Goal: Task Accomplishment & Management: Complete application form

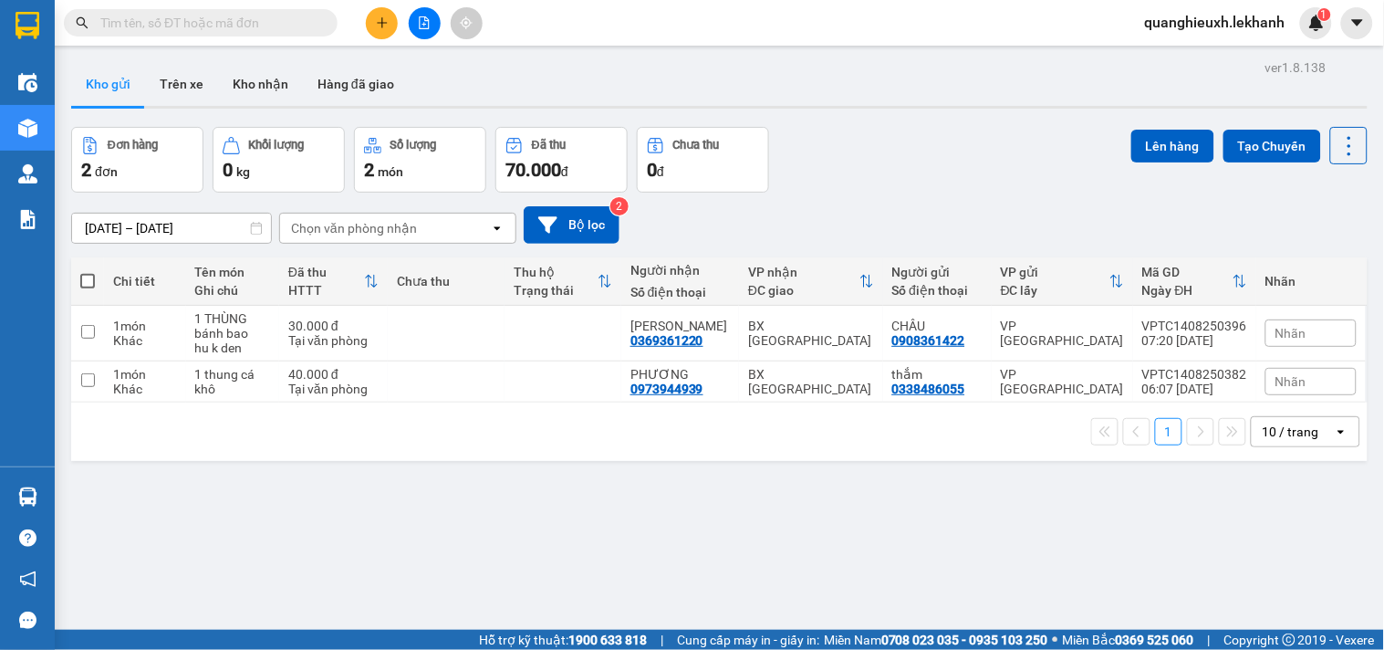
click at [390, 31] on button at bounding box center [382, 23] width 32 height 32
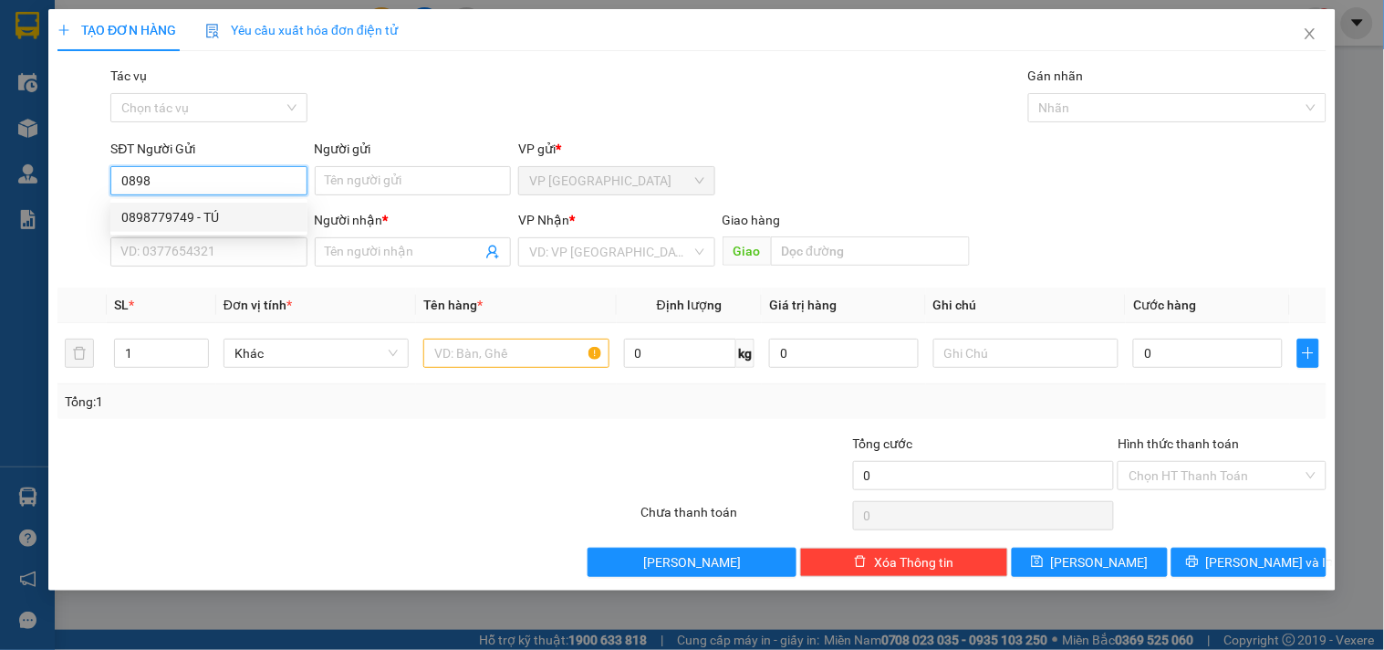
click at [220, 230] on div "0898779749 - TÚ" at bounding box center [208, 217] width 197 height 29
type input "0898779749"
type input "TÚ"
type input "0962367314"
type input "TOẢN"
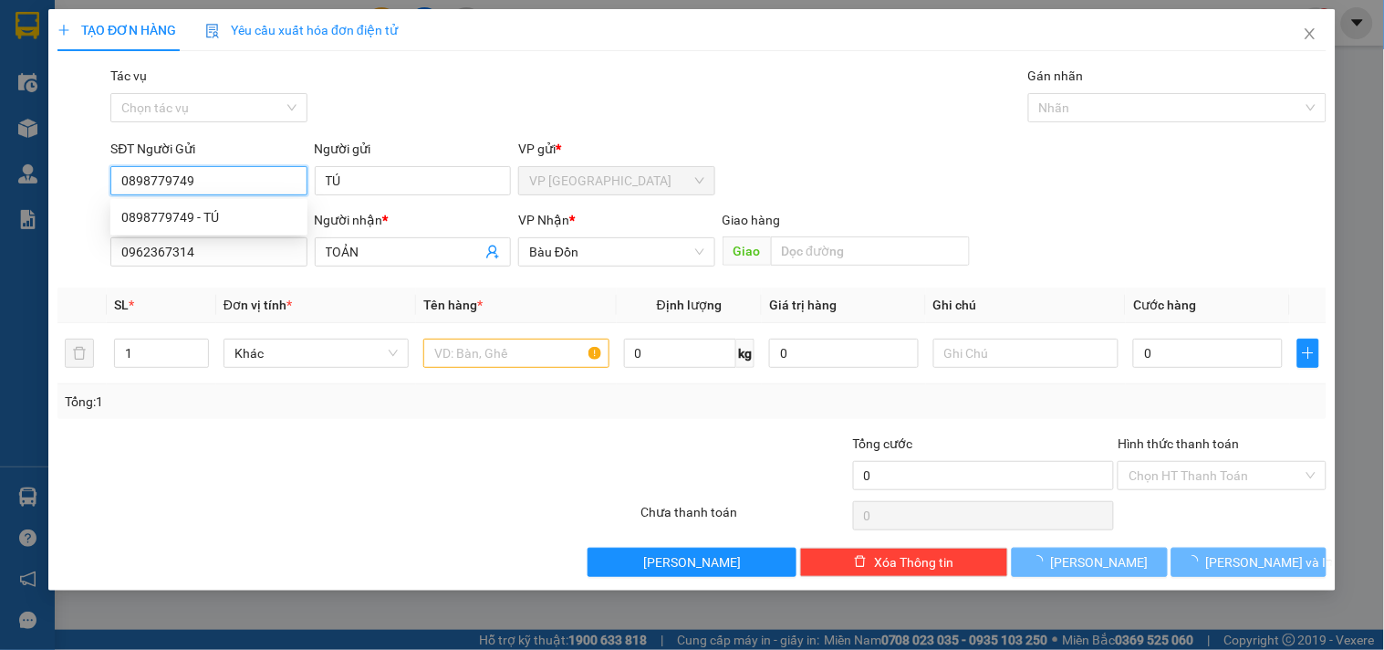
type input "30.000"
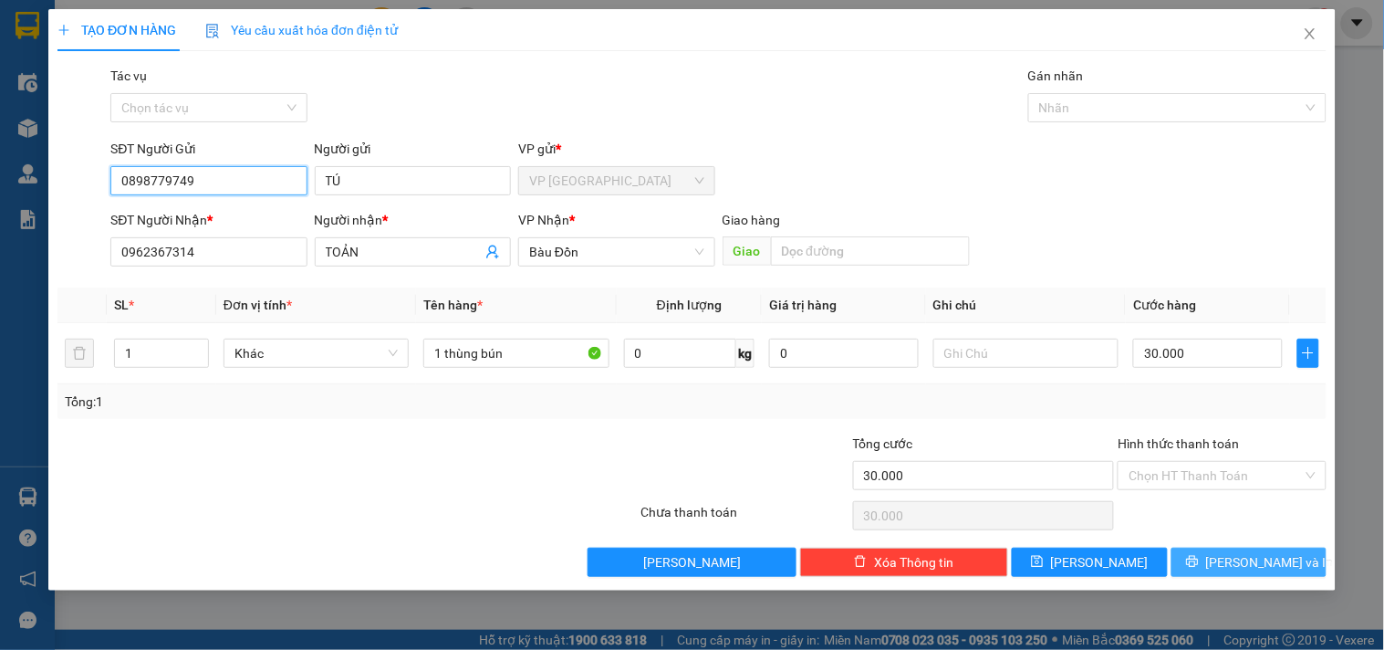
type input "0898779749"
click at [1232, 566] on button "[PERSON_NAME] và In" at bounding box center [1248, 561] width 155 height 29
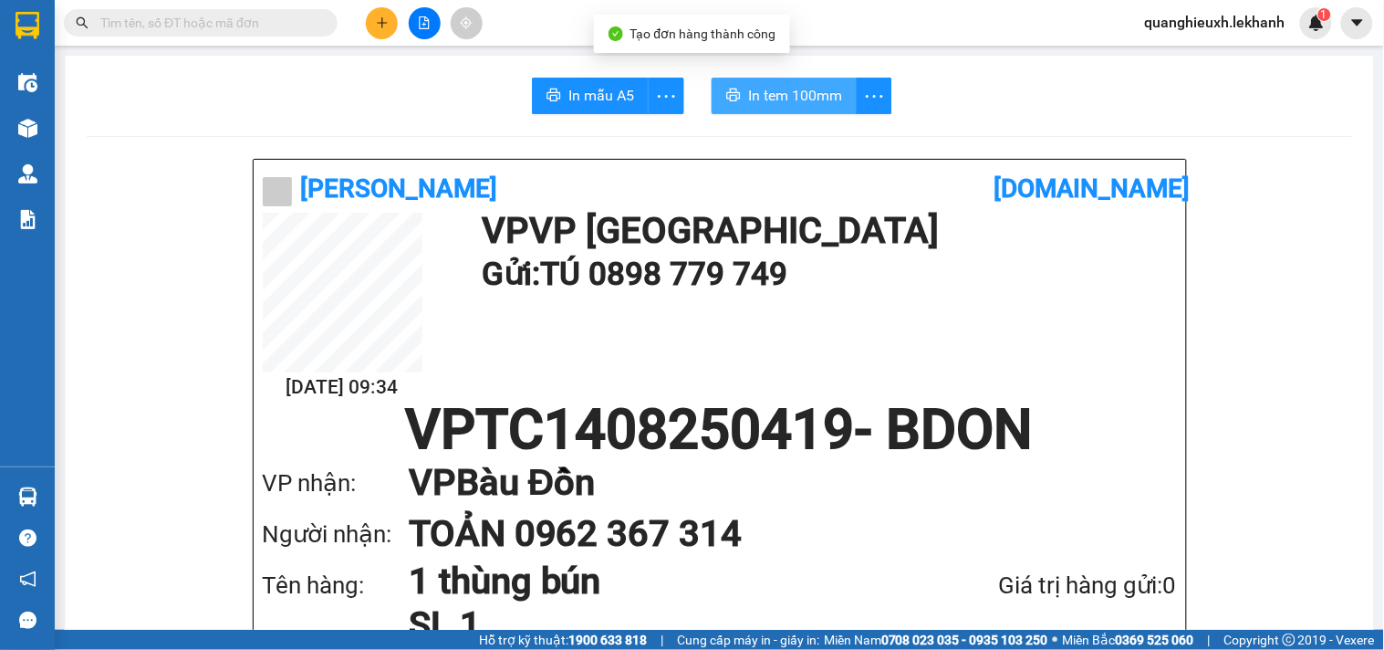
click at [794, 88] on span "In tem 100mm" at bounding box center [795, 95] width 94 height 23
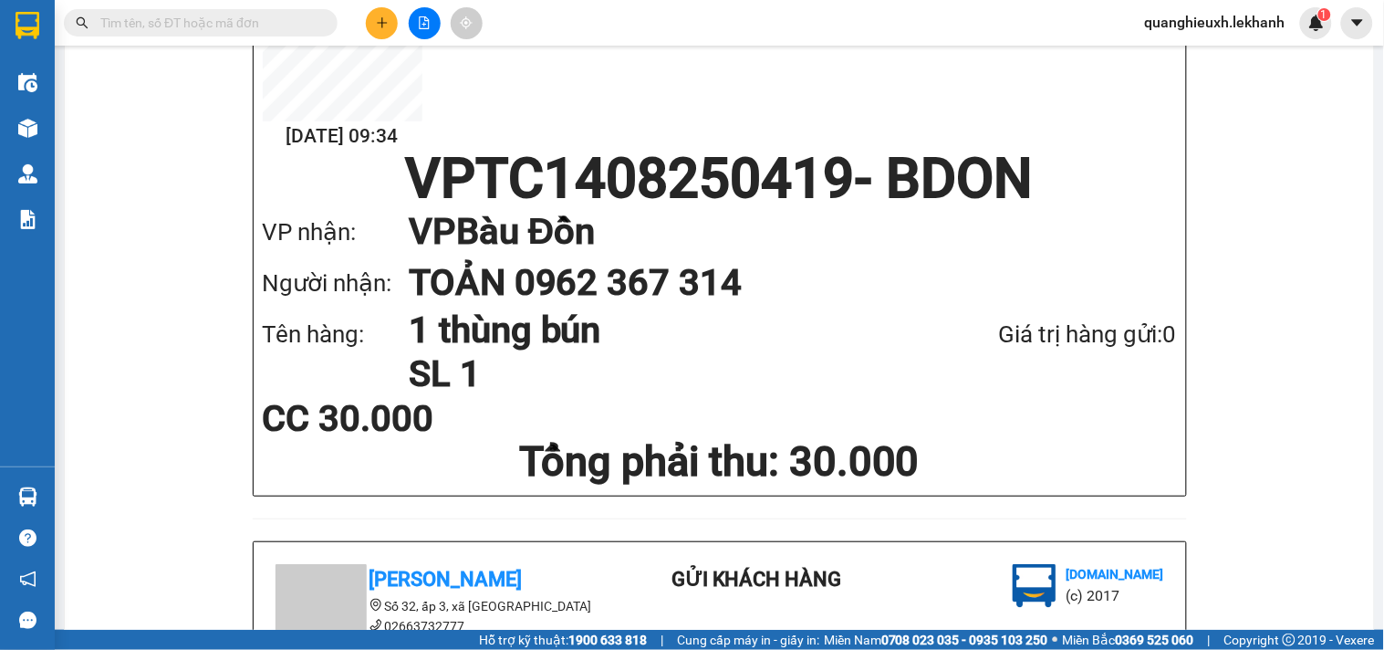
scroll to position [194, 0]
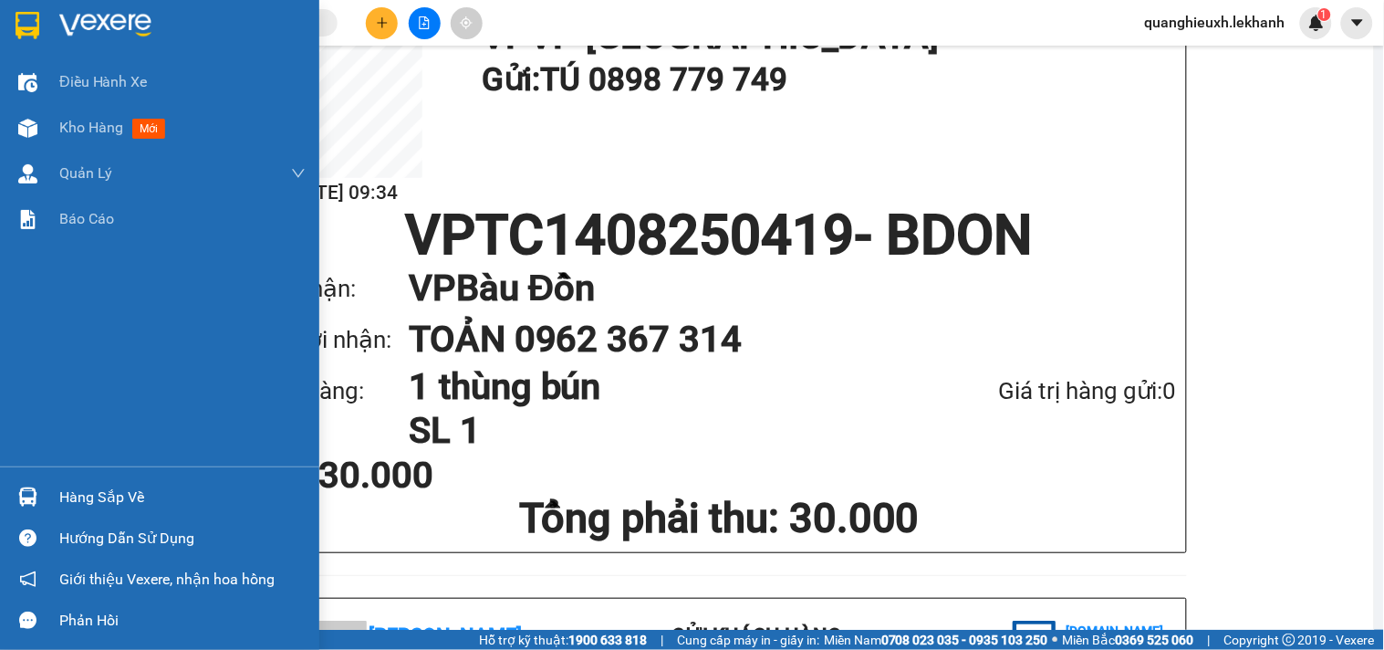
click at [91, 25] on img at bounding box center [105, 25] width 92 height 27
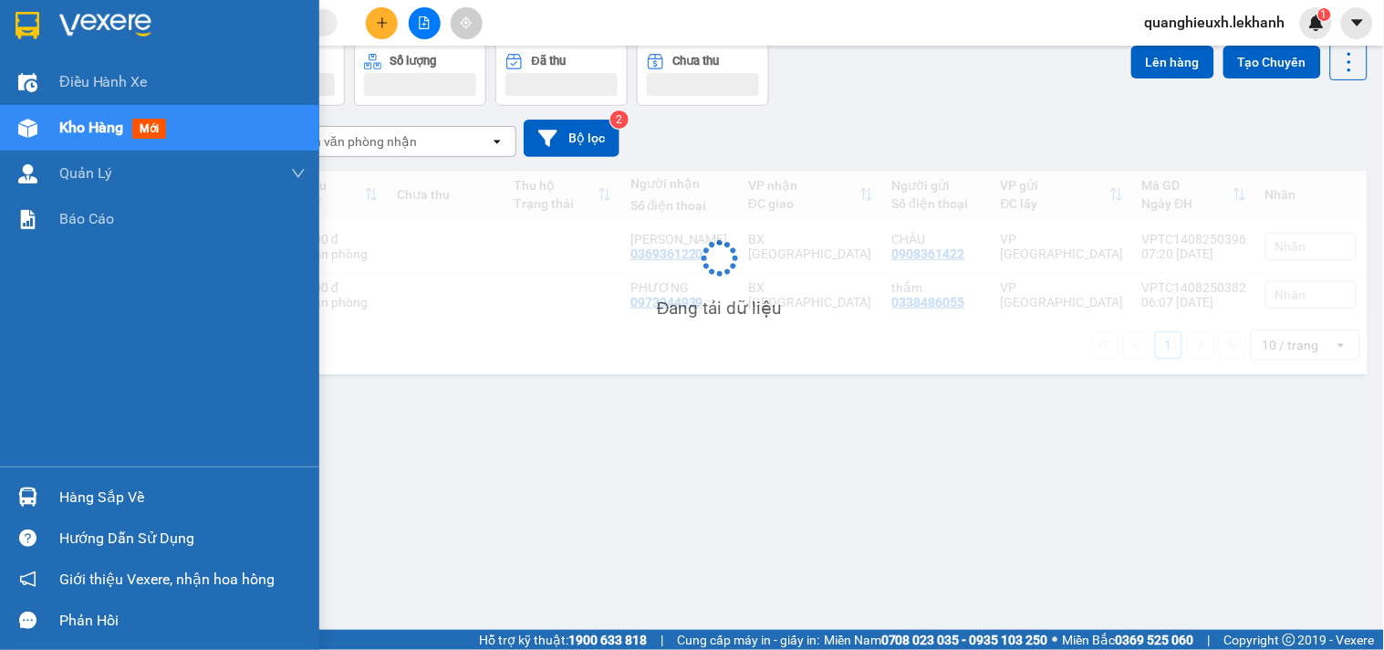
scroll to position [84, 0]
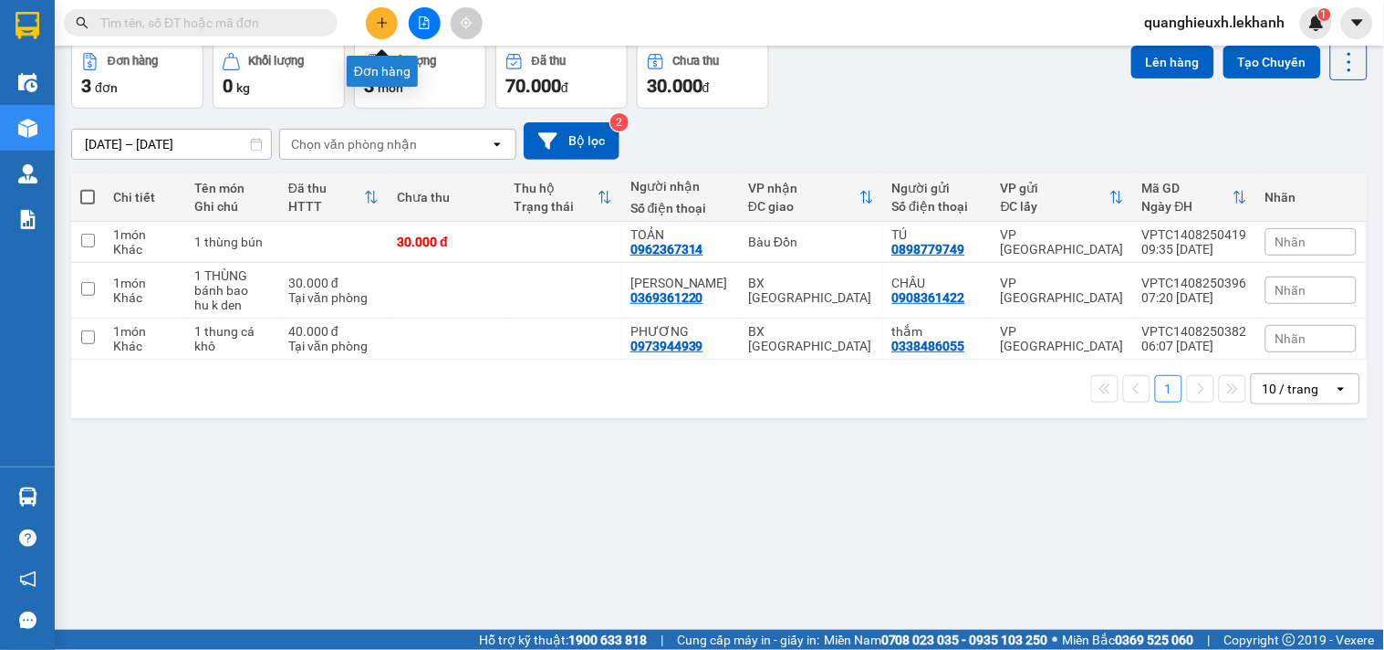
click at [380, 23] on icon "plus" at bounding box center [382, 22] width 13 height 13
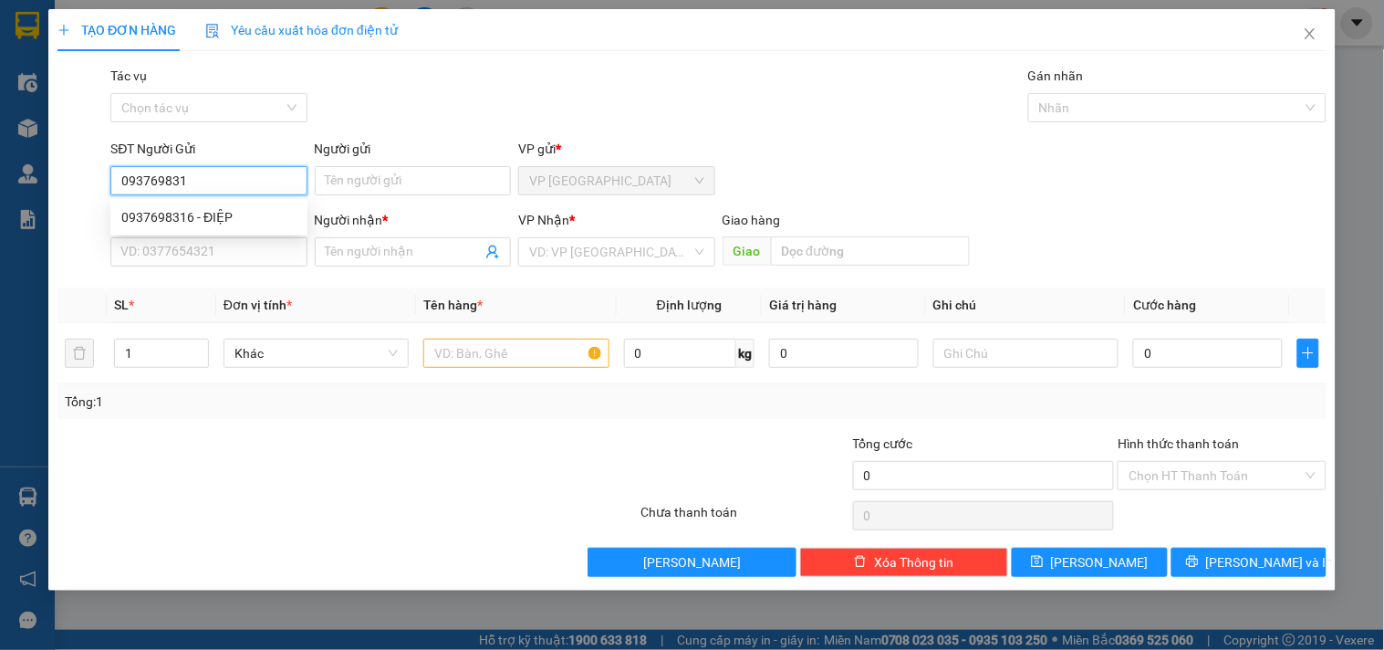
type input "0937698316"
click at [268, 217] on div "0937698316 - ĐIỆP" at bounding box center [208, 217] width 175 height 20
type input "ĐIỆP"
type input "0944860249"
type input "TIẾN"
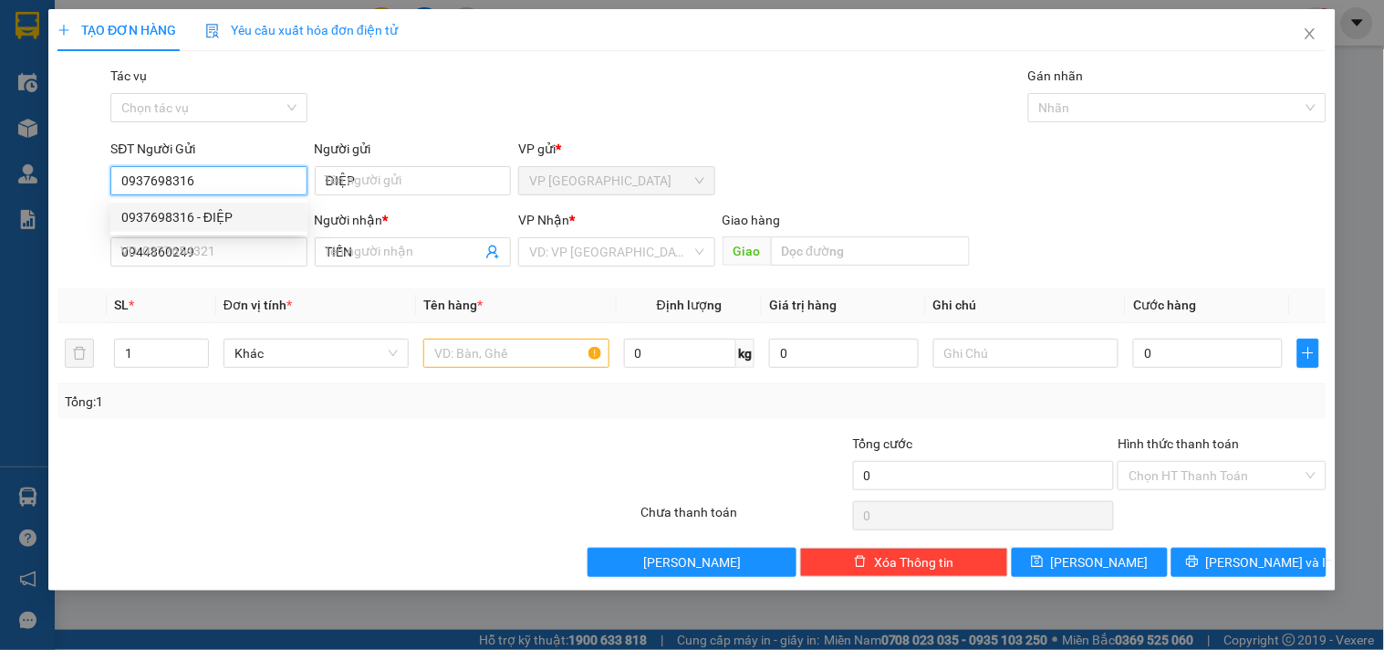
type input "30.000"
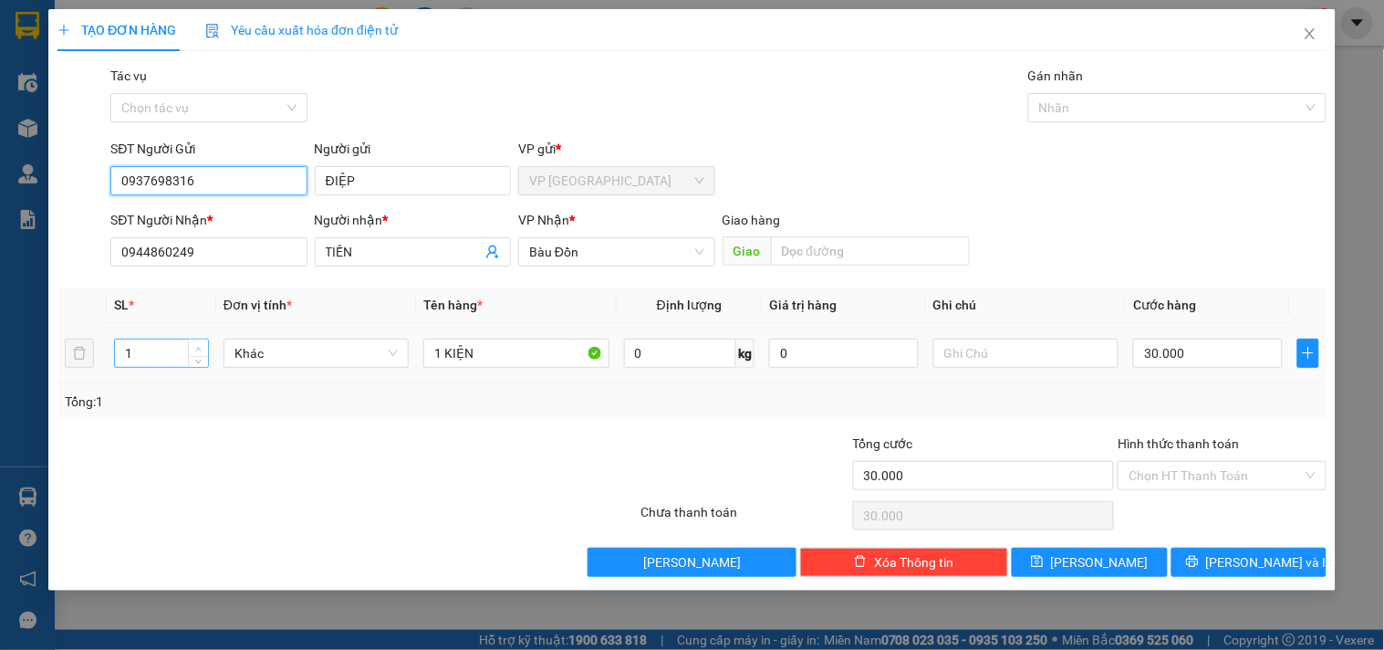
type input "0937698316"
type input "2"
click at [198, 346] on icon "up" at bounding box center [198, 349] width 6 height 6
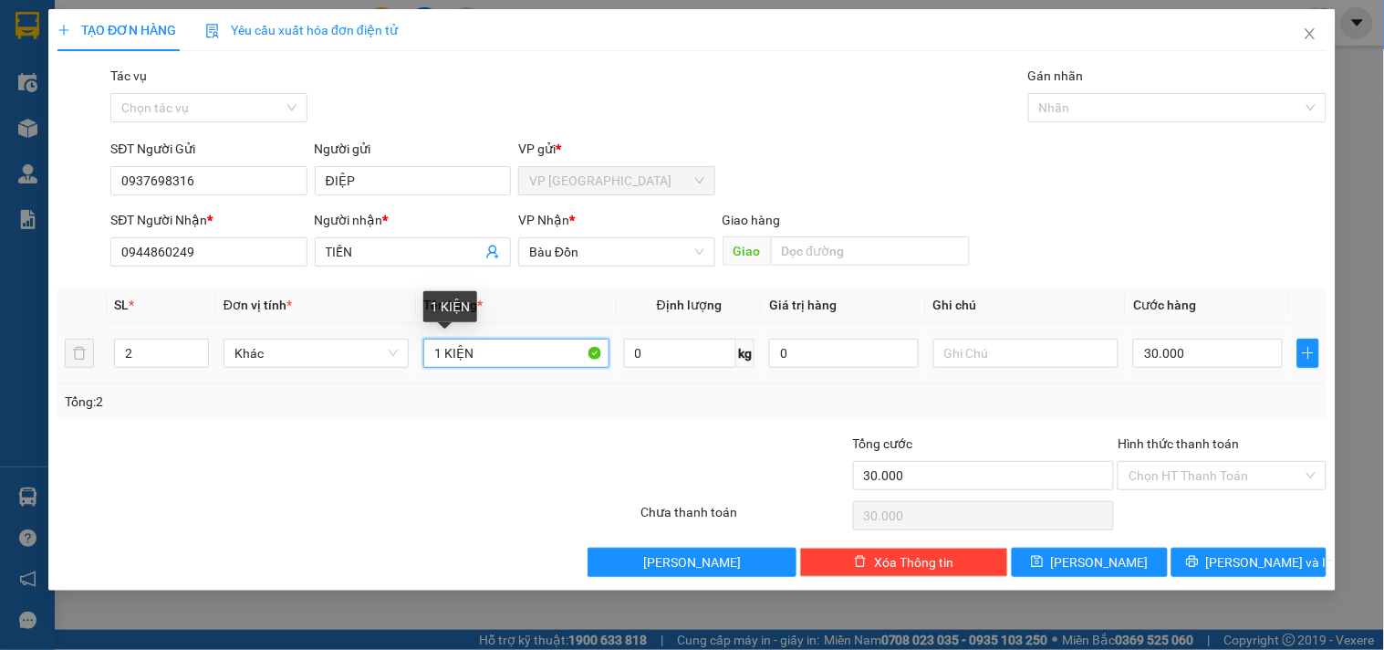
click at [544, 348] on input "1 KIỆN" at bounding box center [515, 352] width 185 height 29
type input "1 KIỆN+ 1 máy"
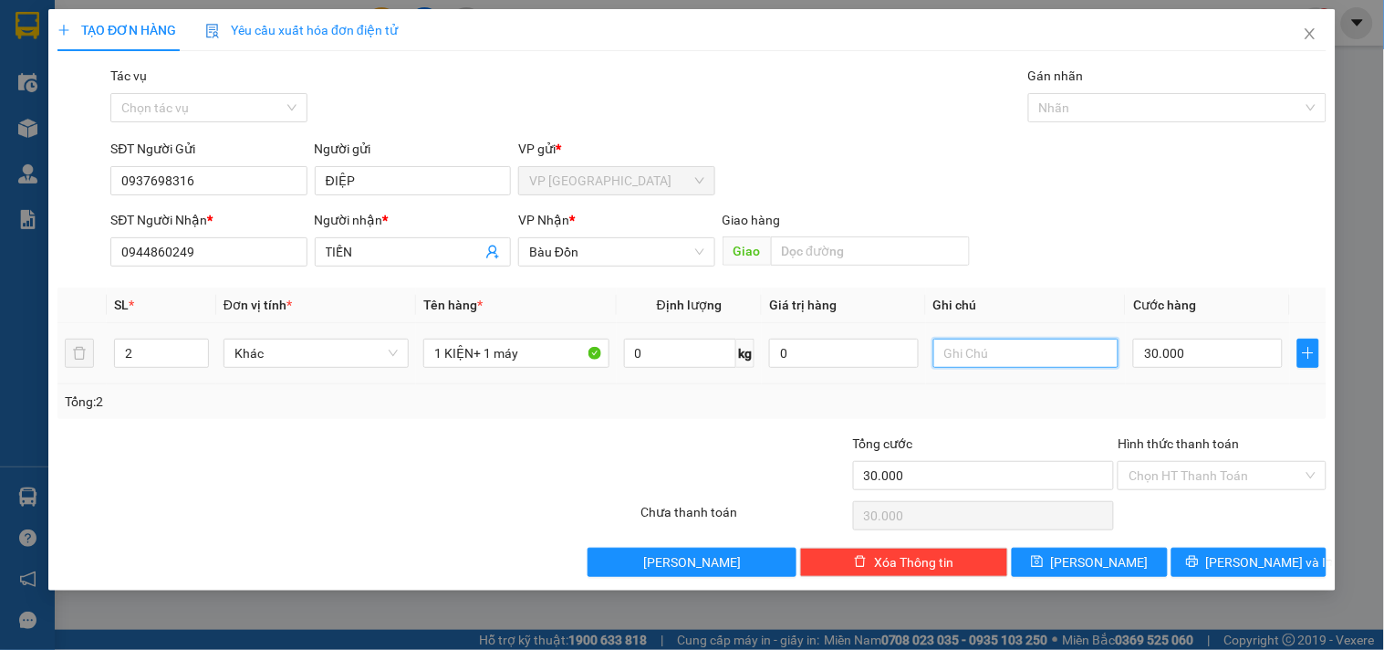
click at [1028, 348] on input "text" at bounding box center [1025, 352] width 185 height 29
click at [1218, 349] on input "30.000" at bounding box center [1208, 352] width 150 height 29
type input "7"
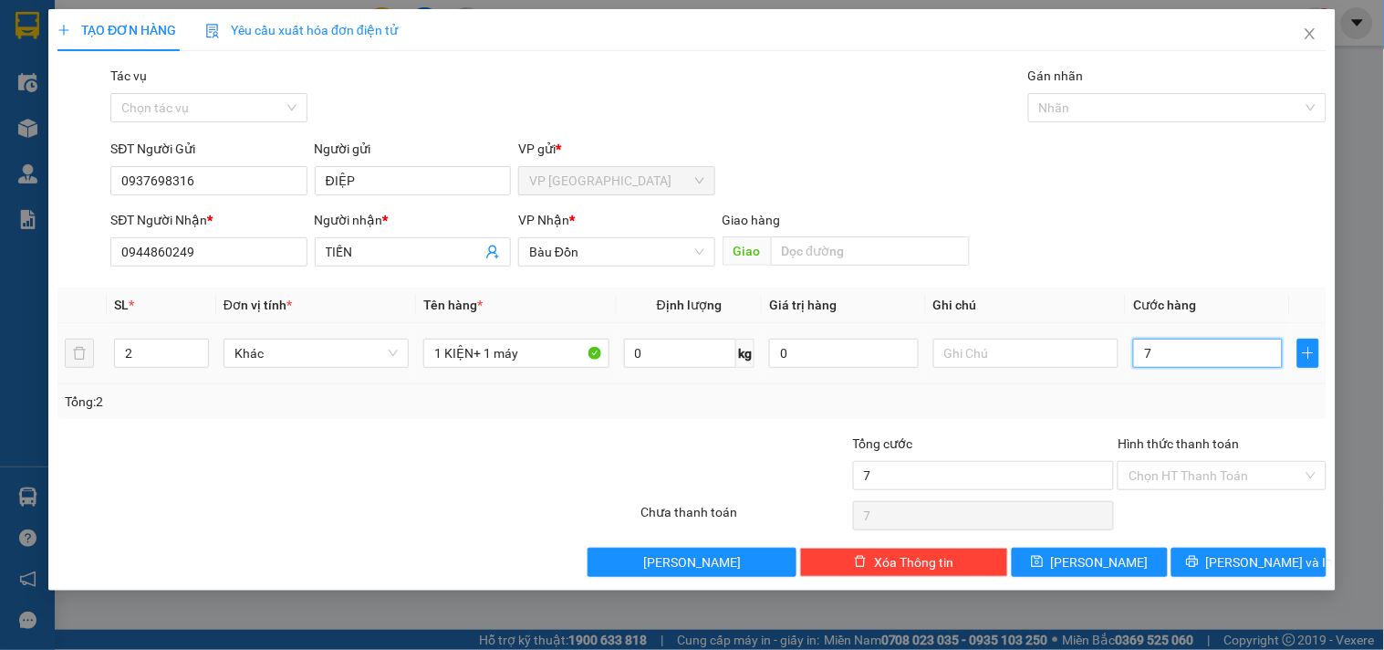
type input "70"
type input "700"
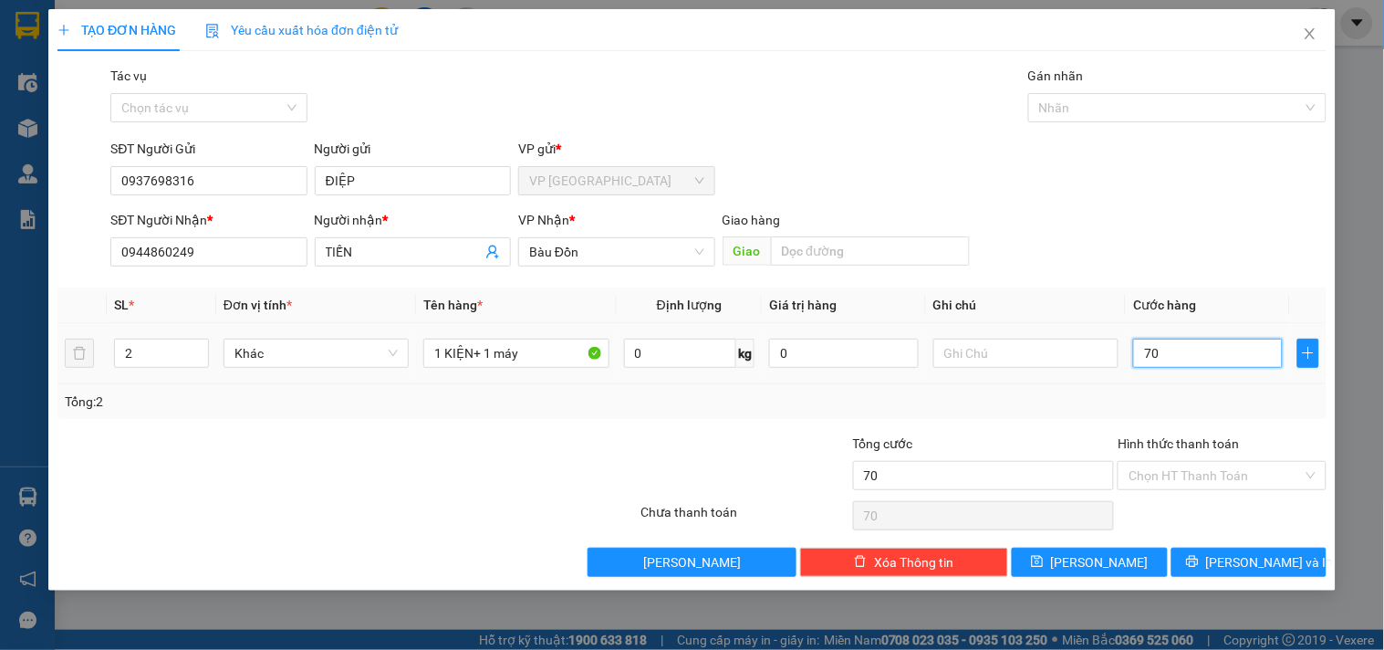
type input "700"
type input "7.000"
type input "70.000"
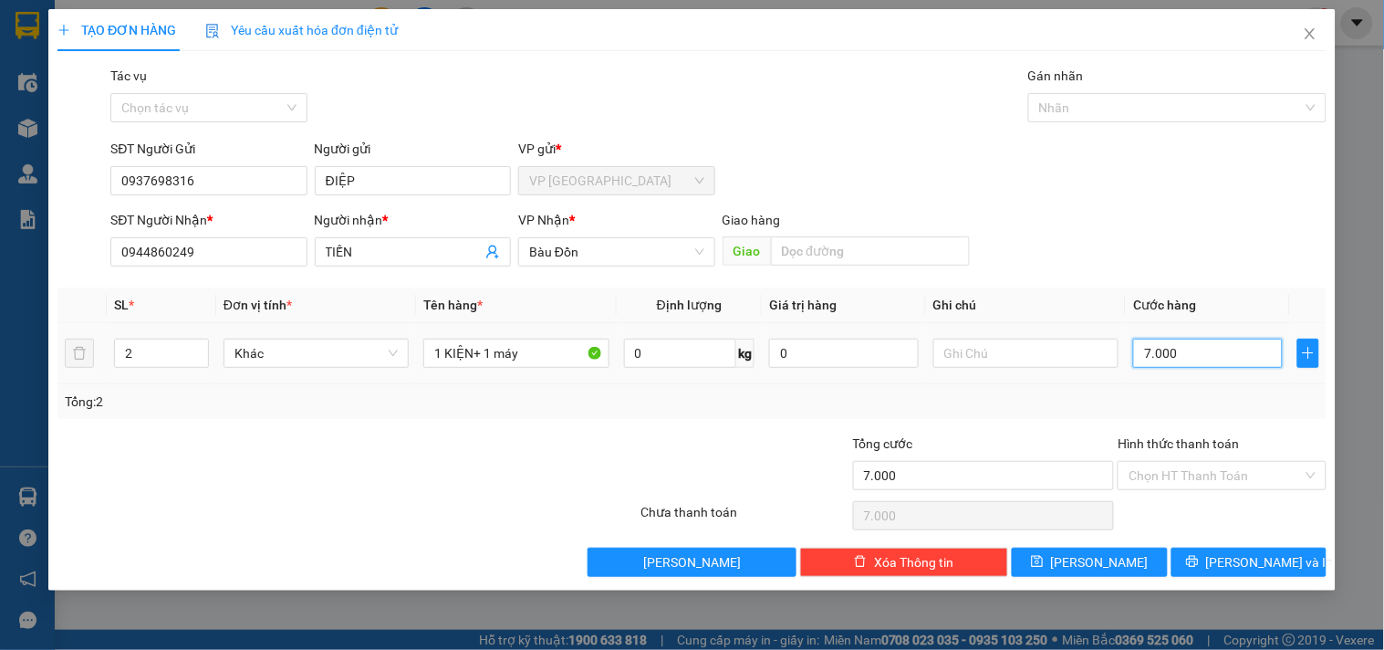
type input "70.000"
click at [1290, 566] on button "[PERSON_NAME] và In" at bounding box center [1248, 561] width 155 height 29
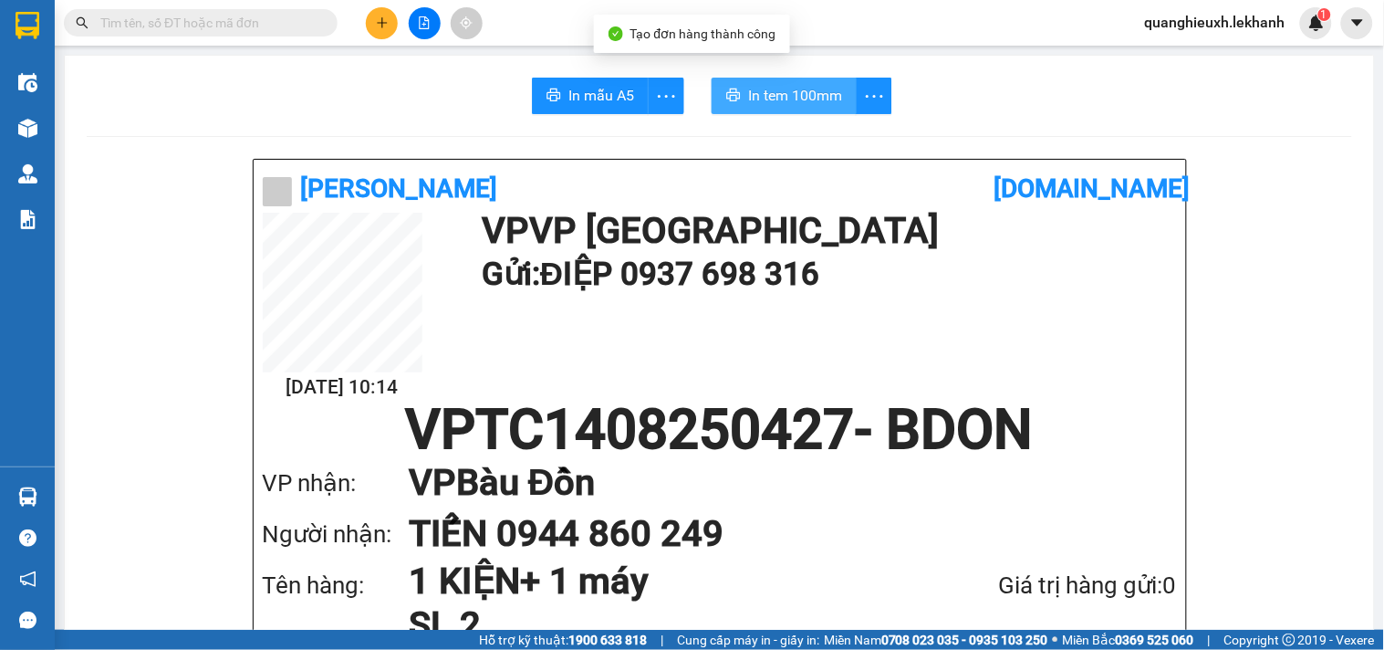
click at [804, 85] on span "In tem 100mm" at bounding box center [795, 95] width 94 height 23
click at [879, 92] on span "more" at bounding box center [874, 96] width 35 height 23
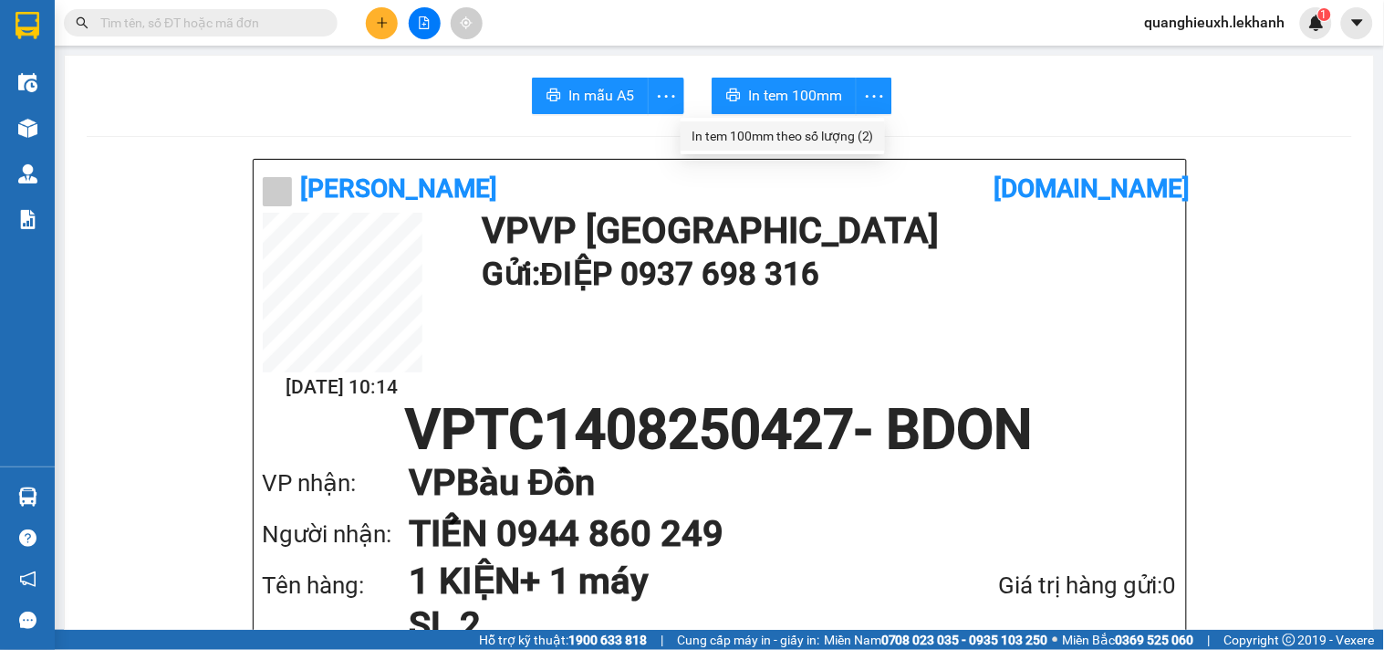
click at [862, 137] on div "In tem 100mm theo số lượng (2)" at bounding box center [782, 136] width 182 height 20
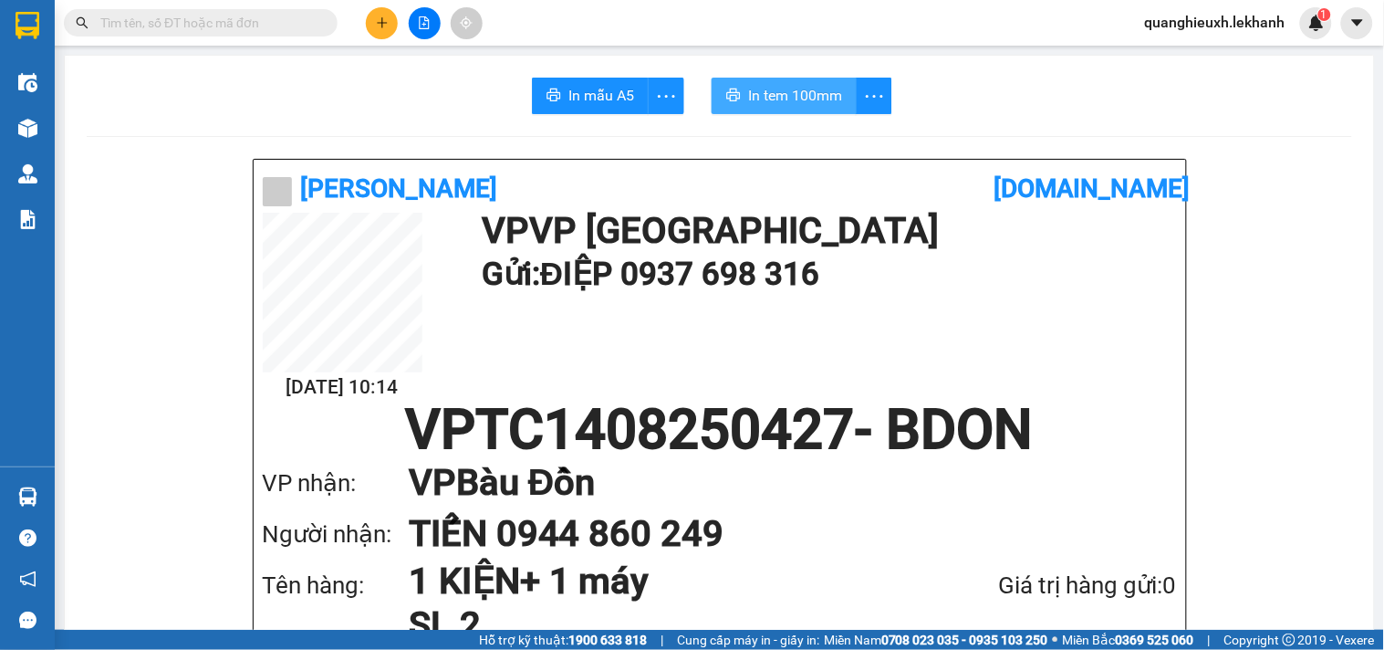
click at [801, 99] on span "In tem 100mm" at bounding box center [795, 95] width 94 height 23
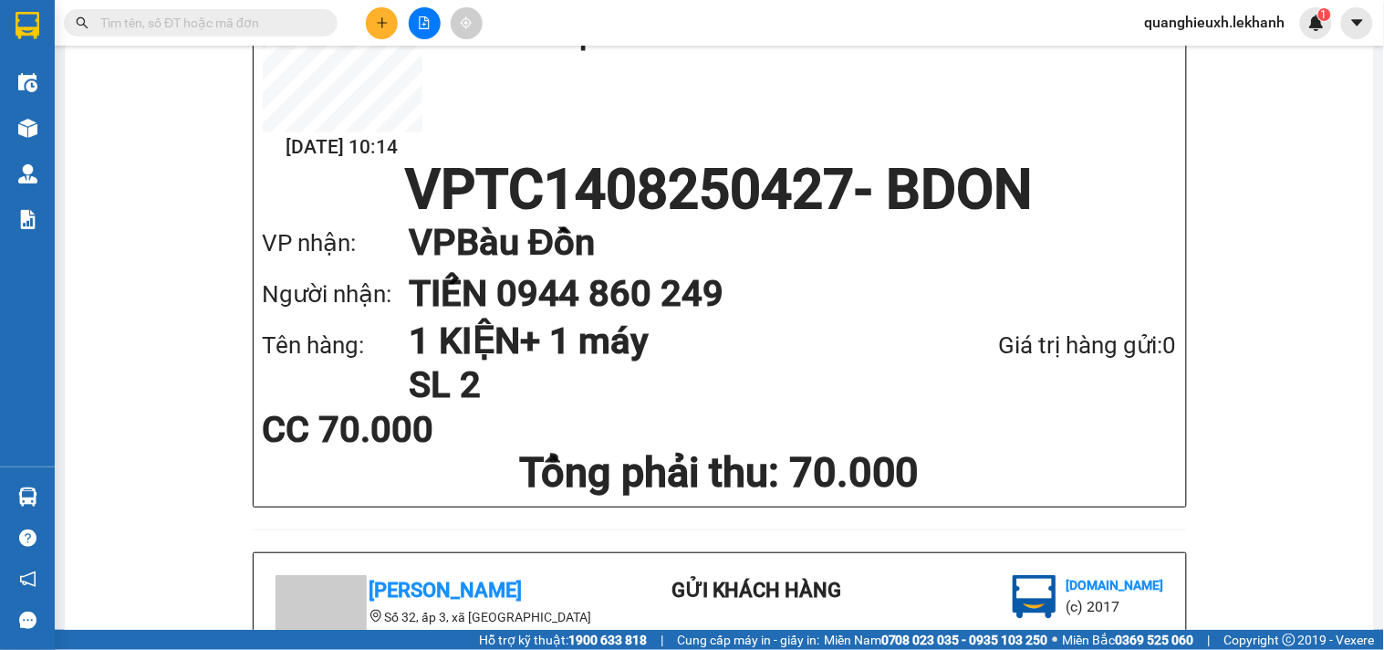
scroll to position [167, 0]
